Goal: Find specific page/section: Find specific page/section

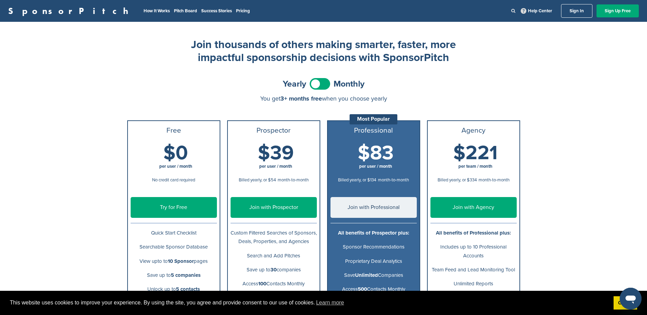
click at [513, 8] on link at bounding box center [513, 10] width 4 height 5
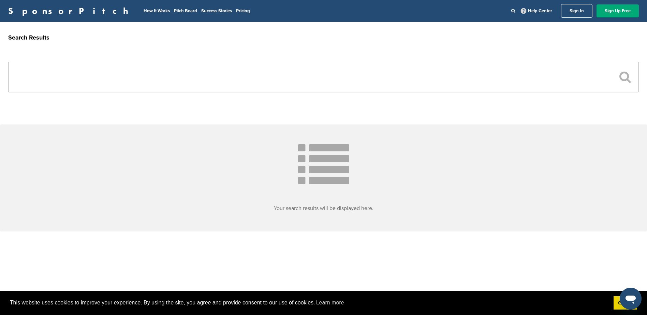
click at [303, 87] on input "text" at bounding box center [323, 77] width 630 height 31
type input "********"
